Goal: Check status: Check status

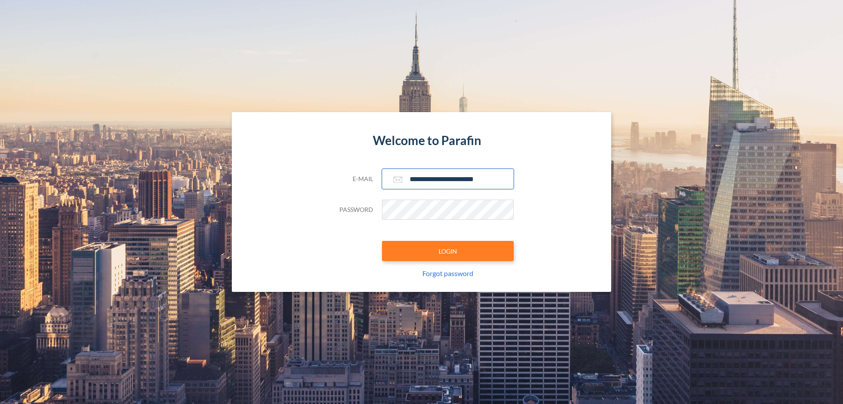
type input "**********"
click at [448, 251] on button "LOGIN" at bounding box center [448, 251] width 132 height 20
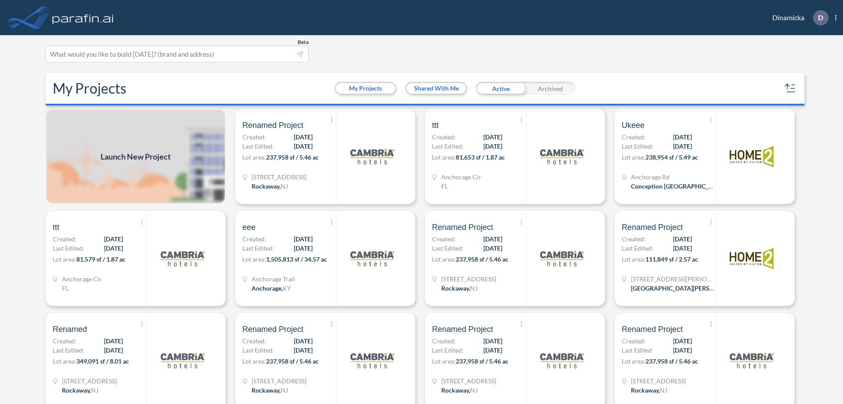
scroll to position [2, 0]
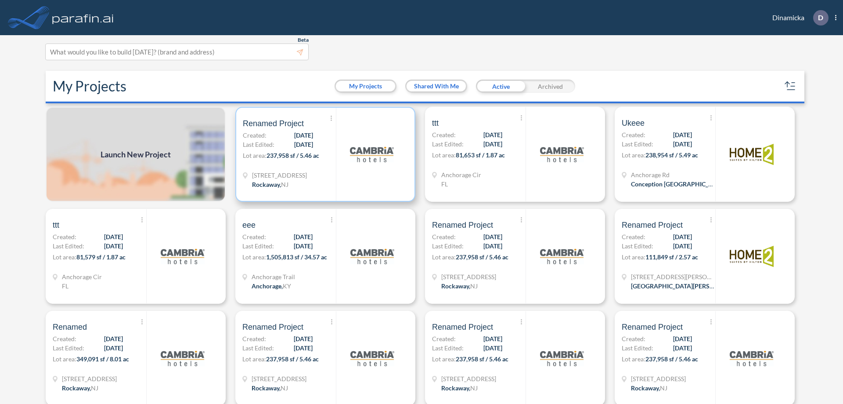
click at [324, 154] on p "Lot area: 237,958 sf / 5.46 ac" at bounding box center [289, 157] width 93 height 13
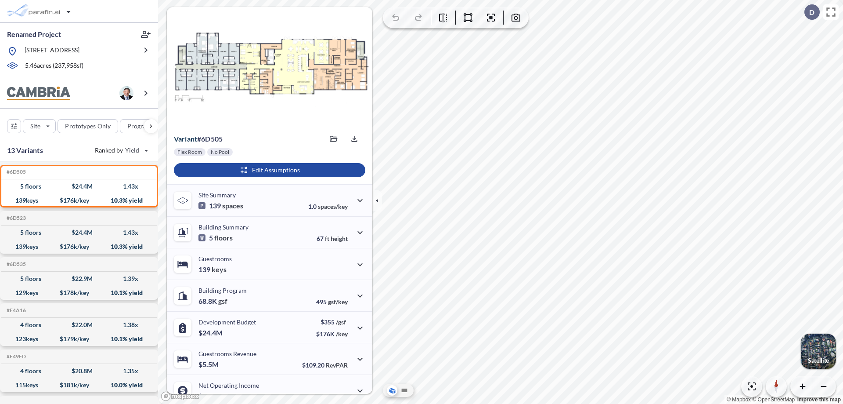
scroll to position [44, 0]
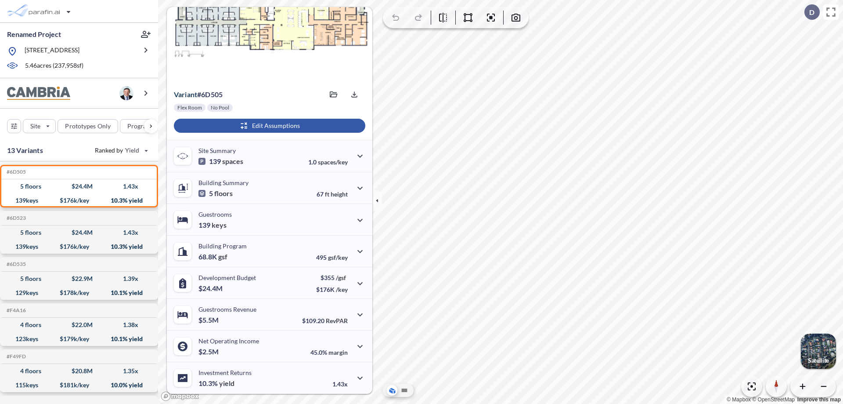
click at [268, 126] on div "button" at bounding box center [270, 126] width 192 height 14
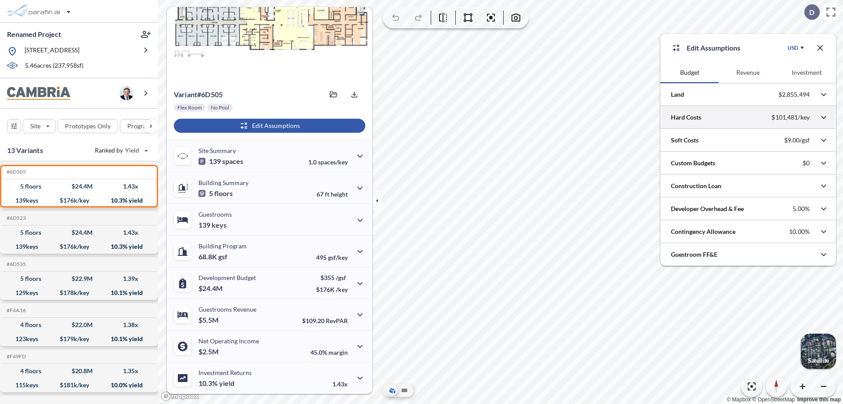
click at [749, 117] on div at bounding box center [749, 117] width 176 height 22
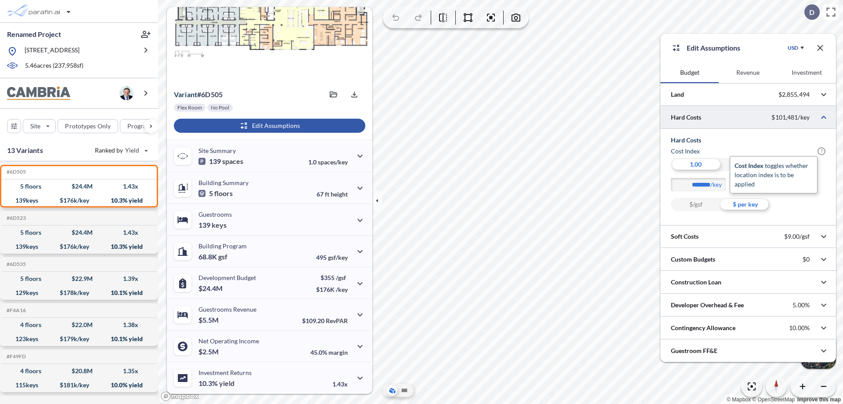
click at [822, 151] on span "?" at bounding box center [822, 151] width 8 height 8
